Goal: Task Accomplishment & Management: Manage account settings

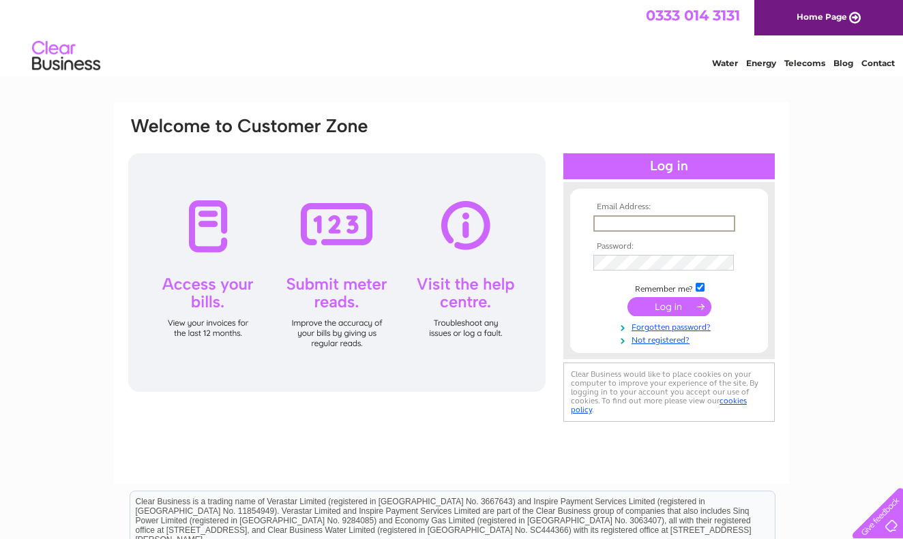
type input "raymond@raygwilliams.co.uk"
click at [669, 306] on input "submit" at bounding box center [669, 306] width 84 height 19
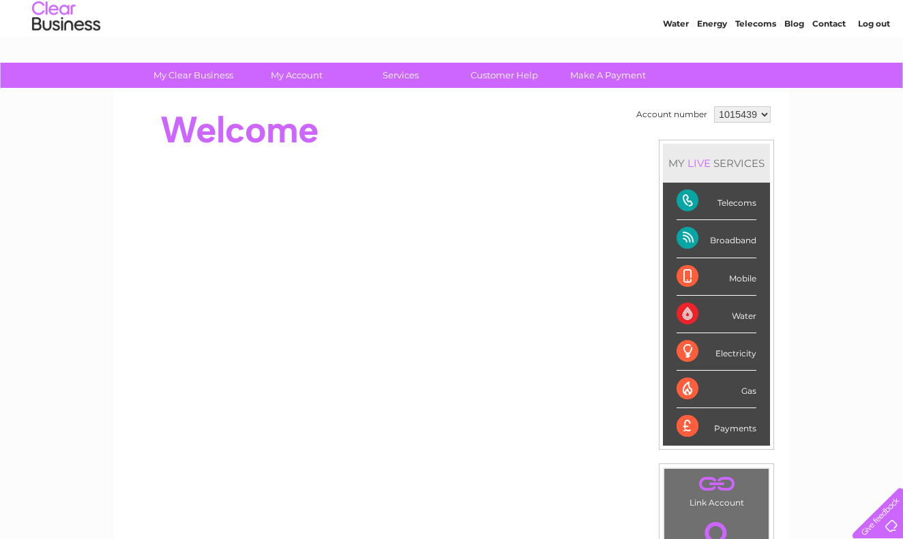
scroll to position [50, 0]
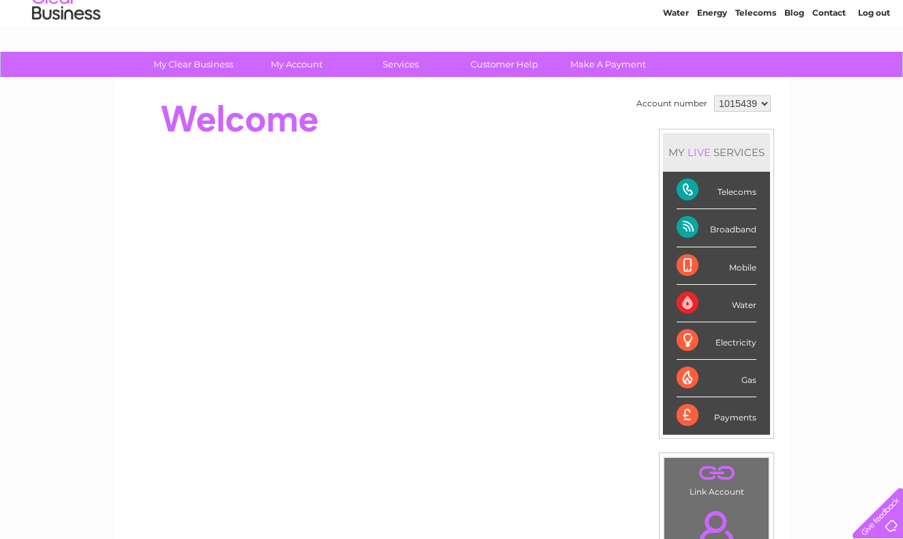
click at [692, 229] on div "Broadband" at bounding box center [717, 228] width 80 height 38
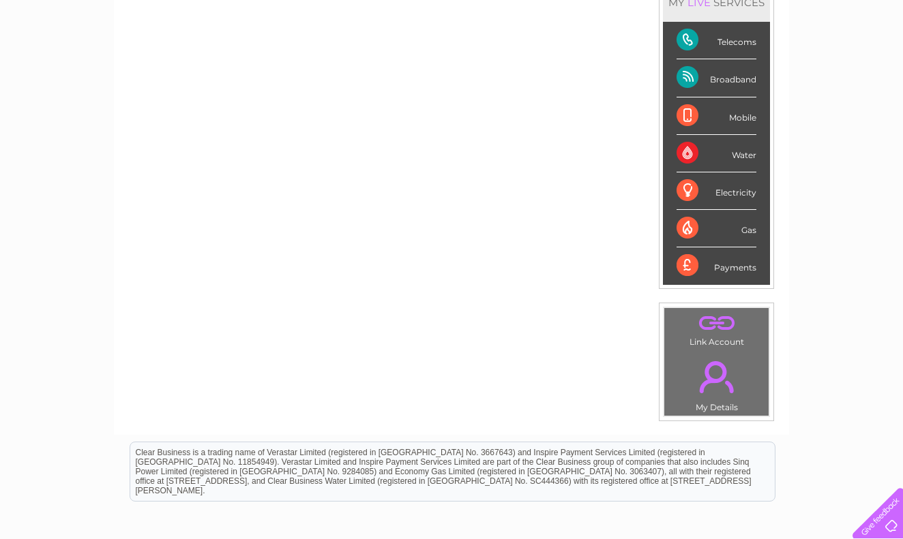
scroll to position [181, 0]
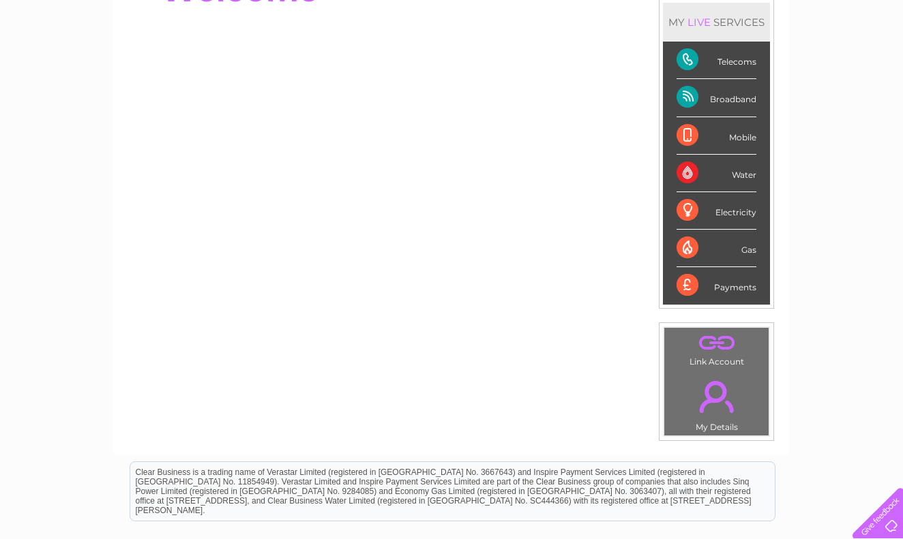
click at [694, 100] on div "Broadband" at bounding box center [717, 98] width 80 height 38
click at [689, 62] on div "Telecoms" at bounding box center [717, 61] width 80 height 38
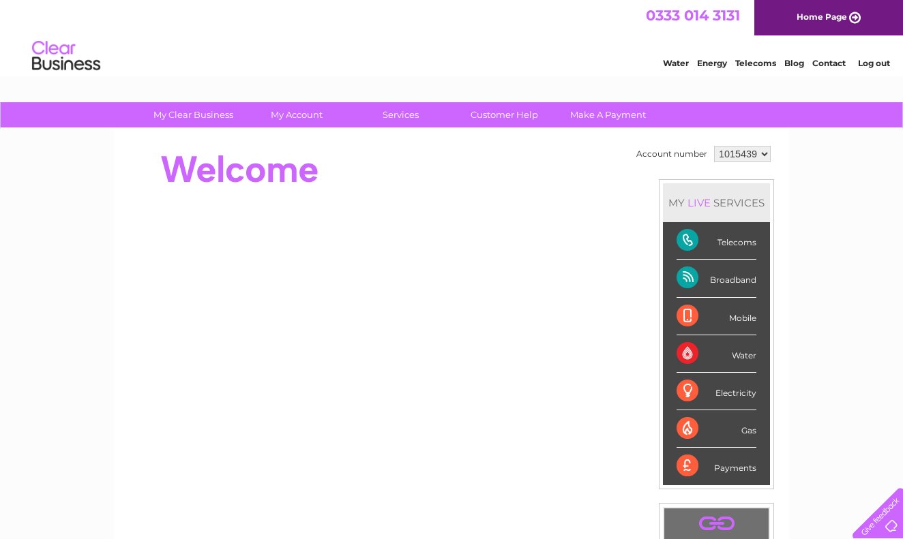
scroll to position [0, 0]
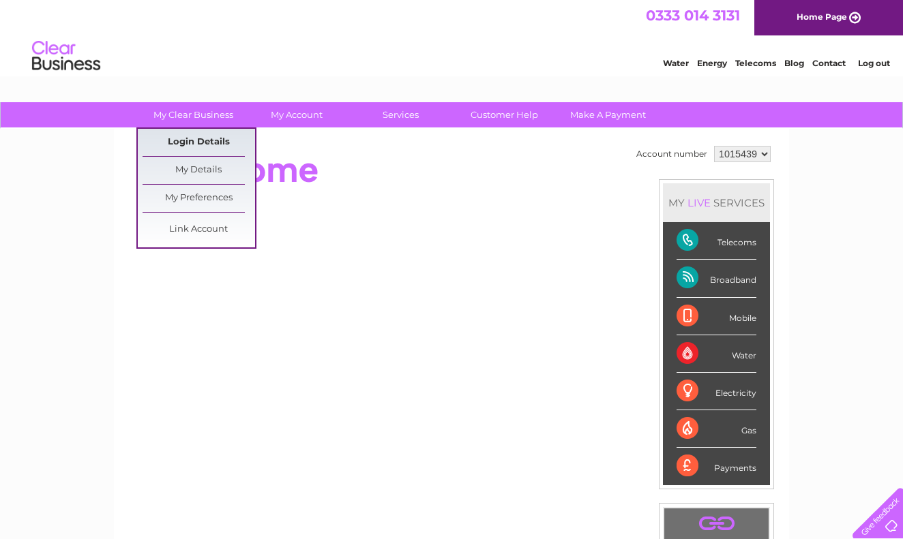
click at [197, 141] on link "Login Details" at bounding box center [199, 142] width 113 height 27
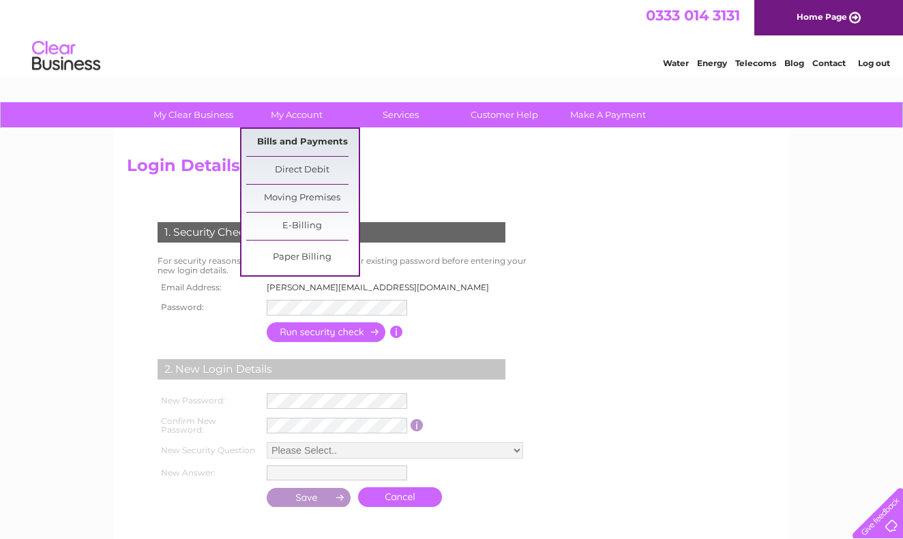
click at [292, 140] on link "Bills and Payments" at bounding box center [302, 142] width 113 height 27
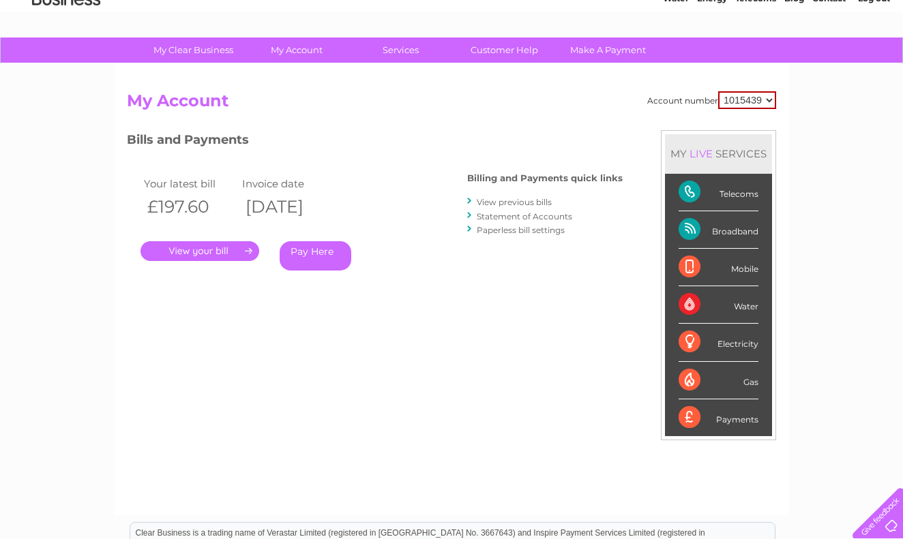
scroll to position [65, 0]
click at [511, 203] on link "View previous bills" at bounding box center [514, 201] width 75 height 10
